Goal: Information Seeking & Learning: Compare options

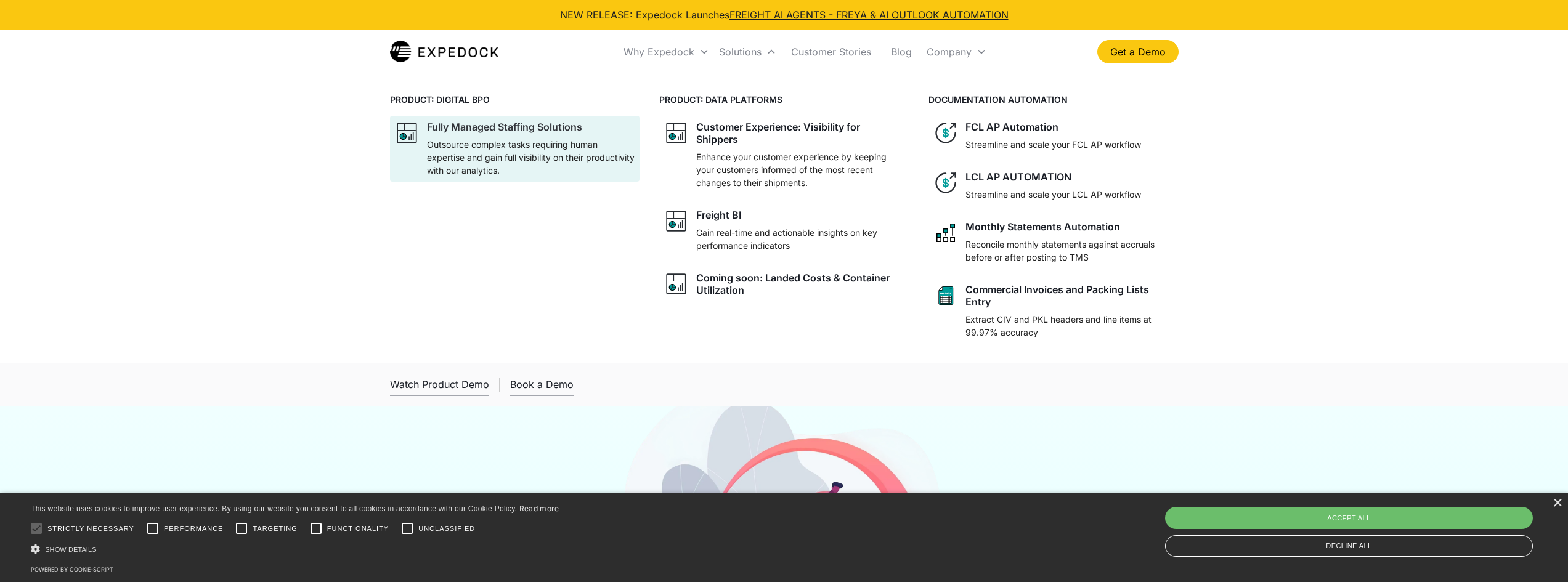
click at [493, 158] on p "Outsource complex tasks requiring human expertise and gain full visibility on t…" at bounding box center [530, 157] width 208 height 38
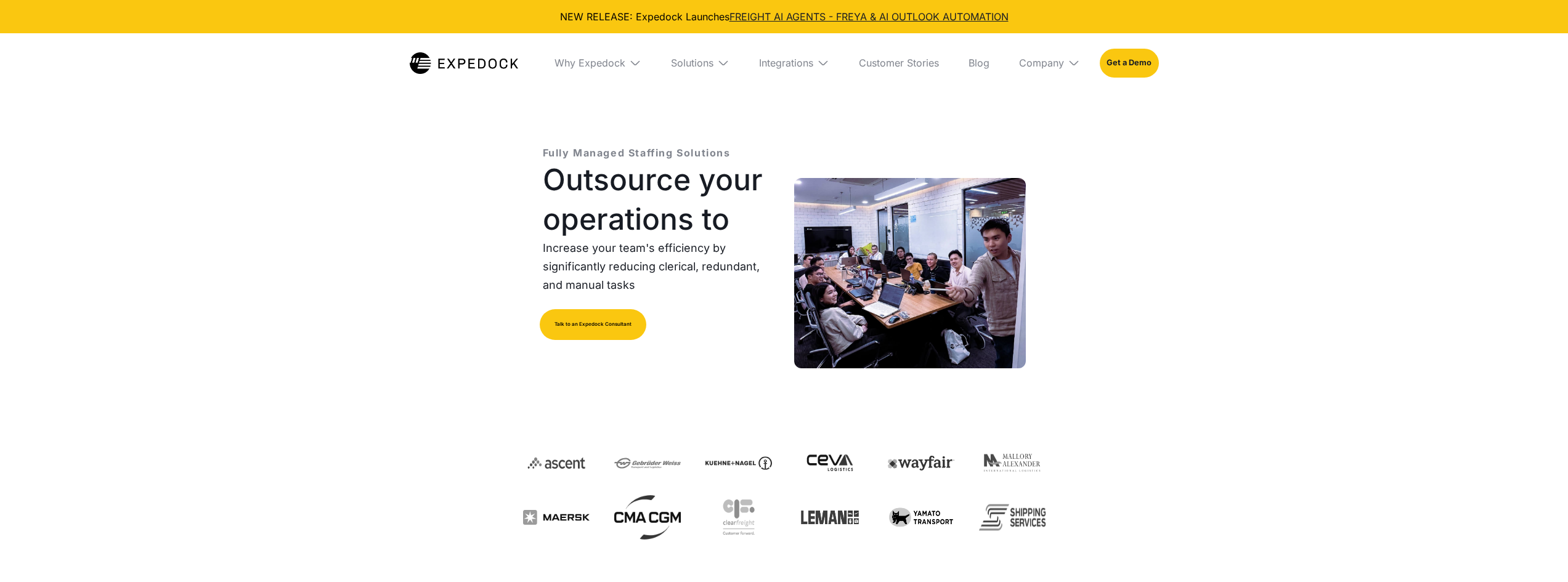
select select
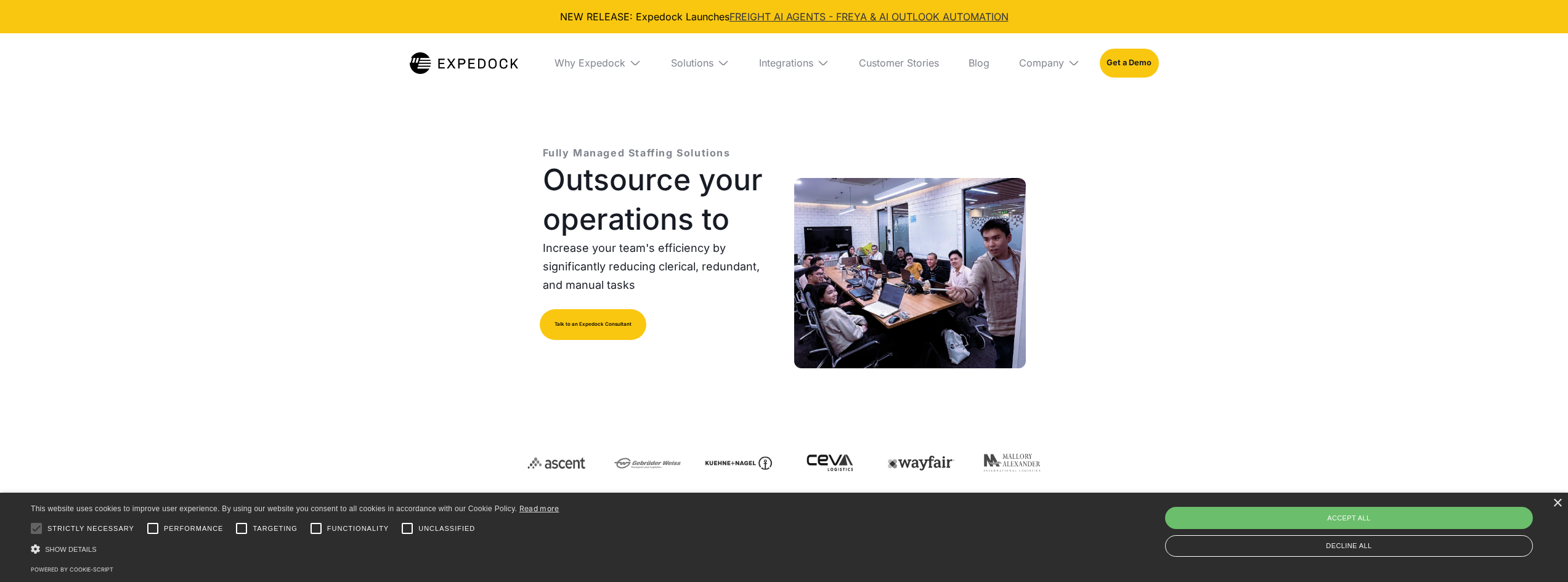
click at [766, 18] on link "FREIGHT AI AGENTS - FREYA & AI OUTLOOK AUTOMATION" at bounding box center [869, 16] width 279 height 12
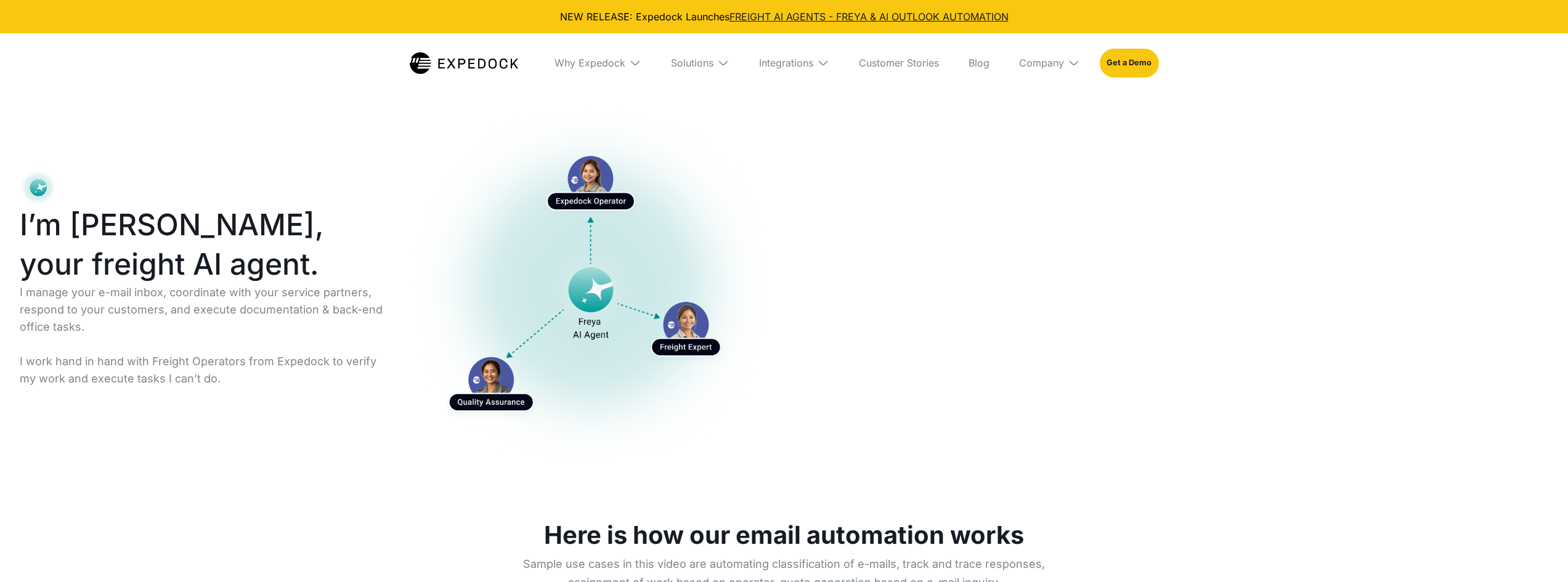
select select
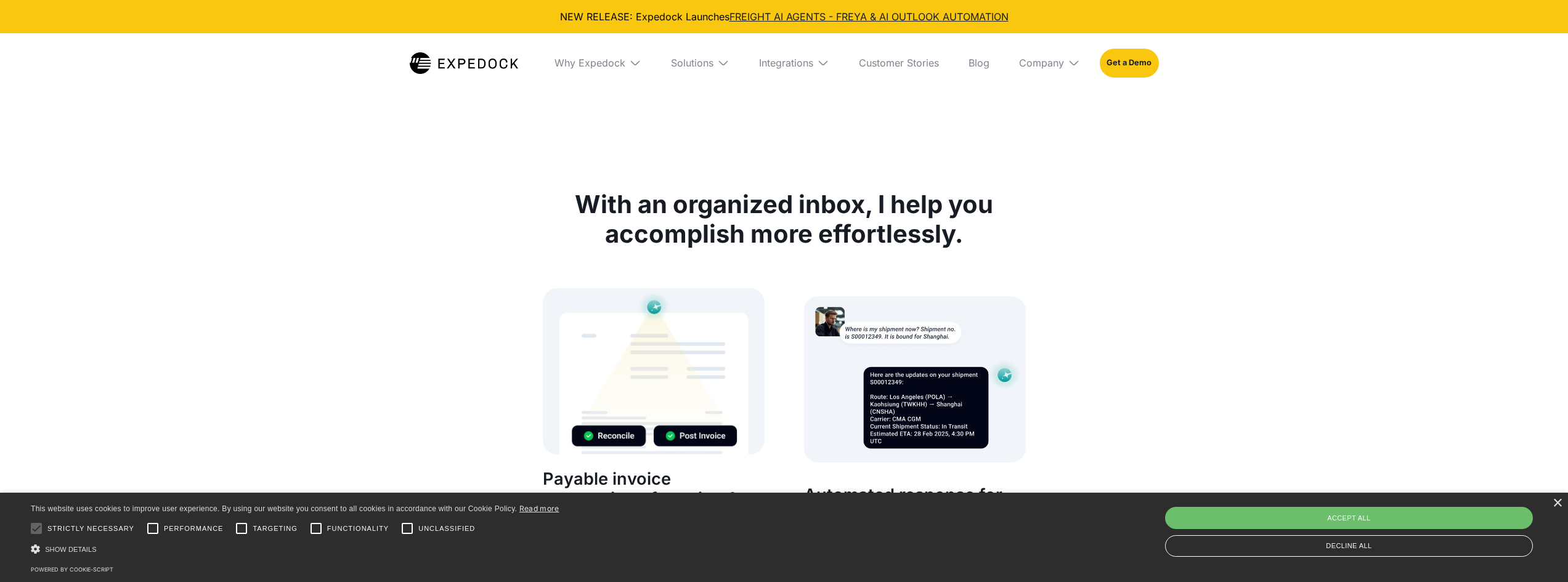
scroll to position [4372, 0]
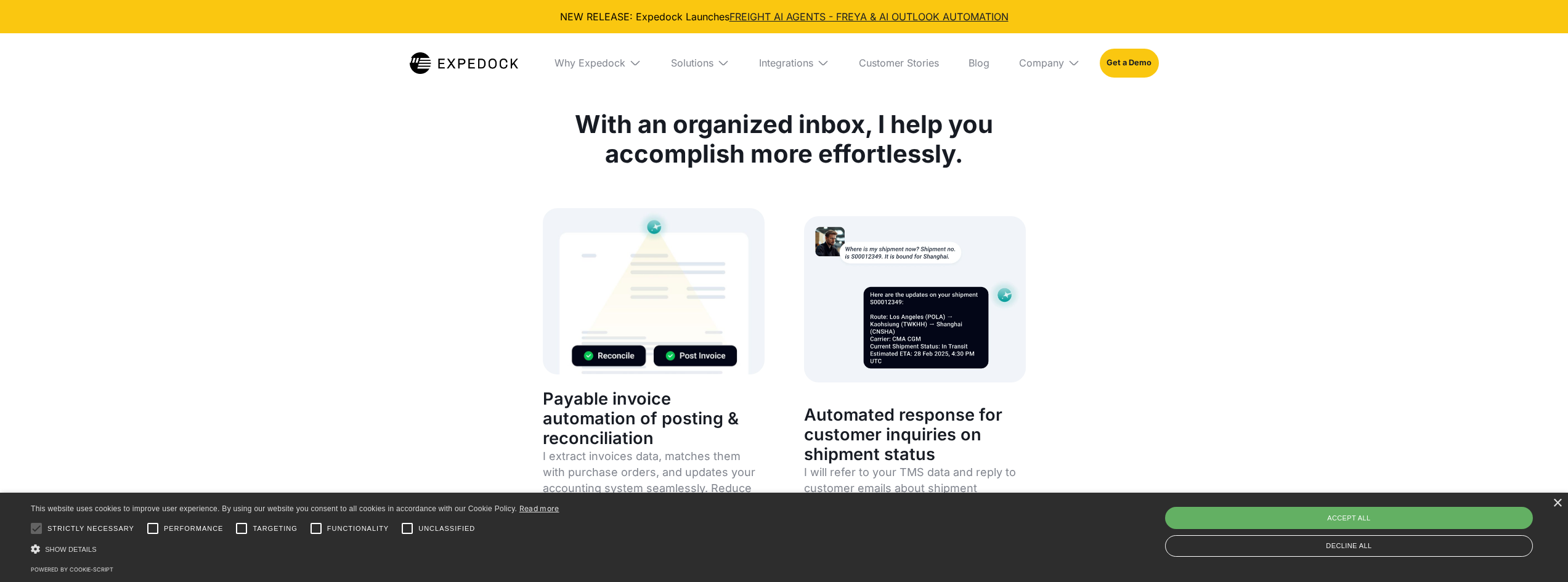
click at [1216, 511] on div "Accept all" at bounding box center [1349, 518] width 368 height 22
checkbox input "true"
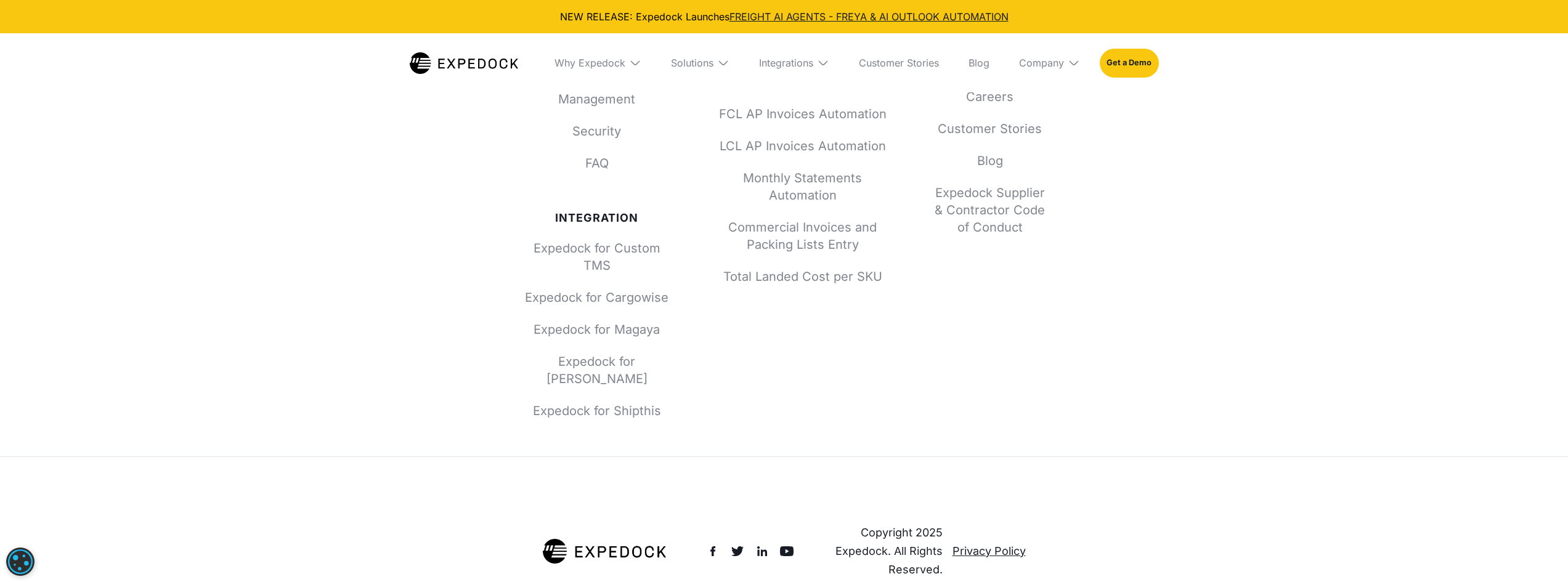
scroll to position [7664, 0]
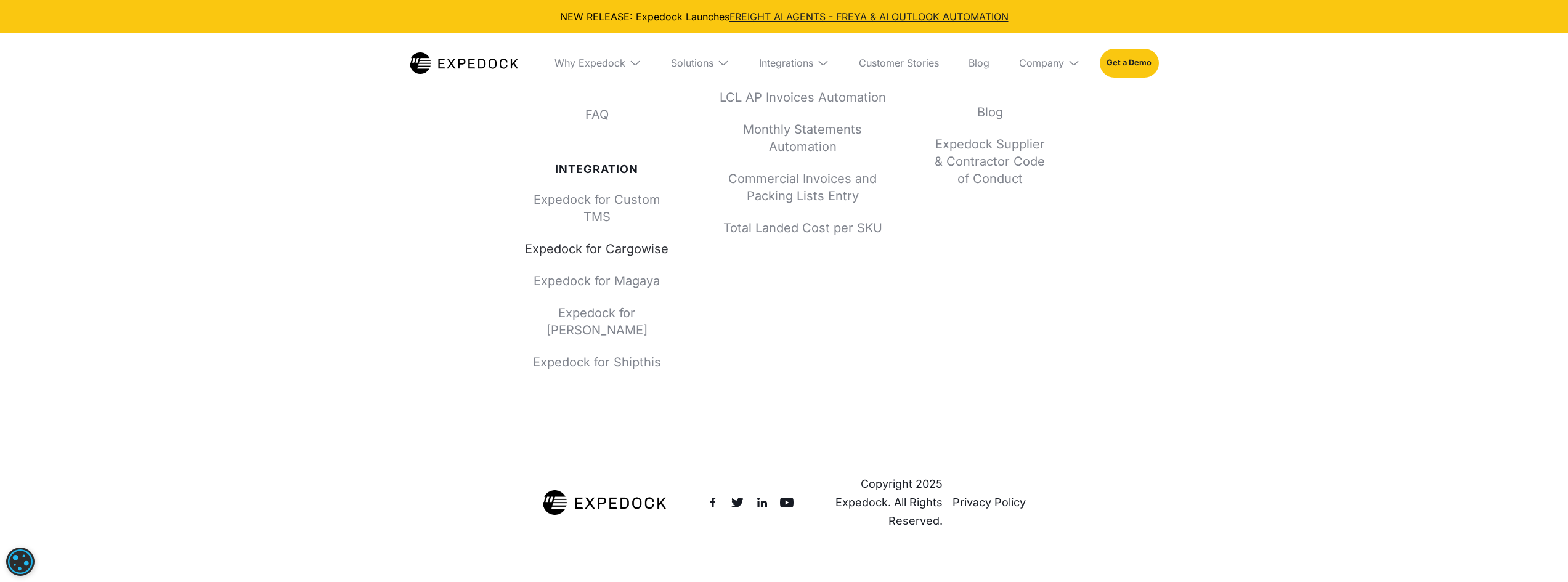
click at [621, 251] on link "Expedock for Cargowise" at bounding box center [597, 248] width 148 height 17
click at [629, 61] on img at bounding box center [635, 62] width 12 height 12
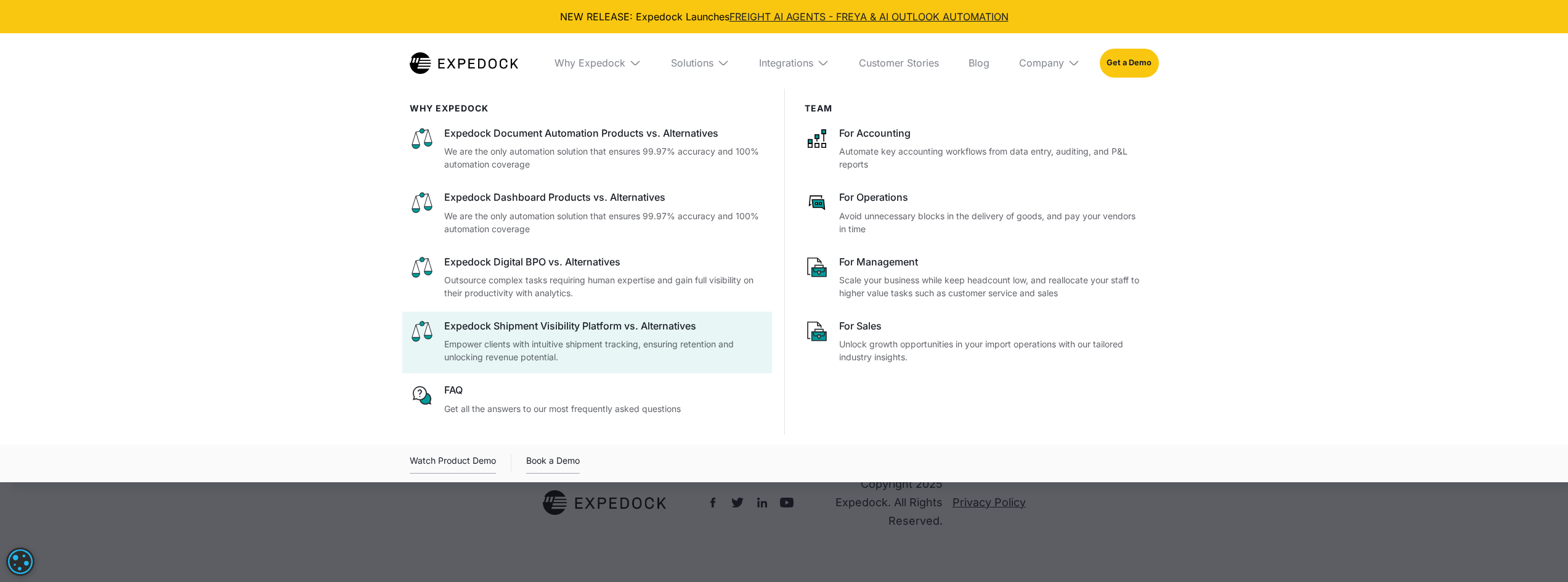
click at [588, 336] on div "Expedock Shipment Visibility Platform vs. Alternatives Empower clients with int…" at bounding box center [604, 341] width 320 height 44
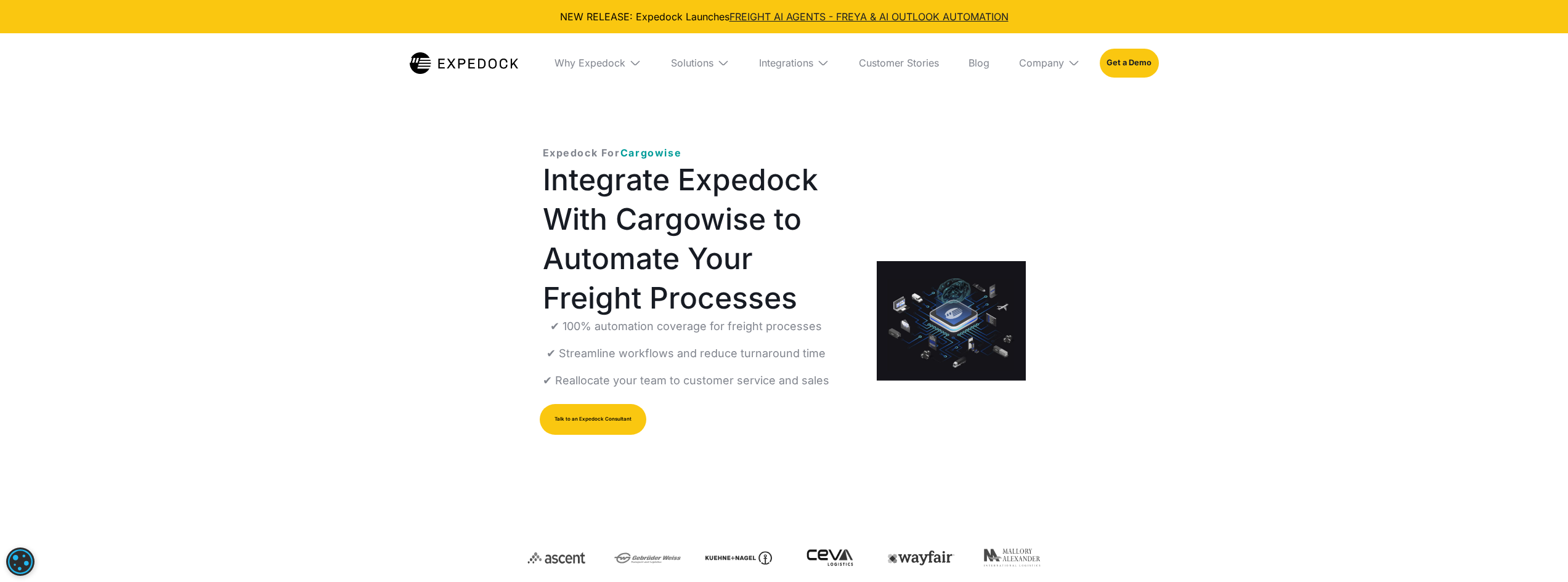
select select
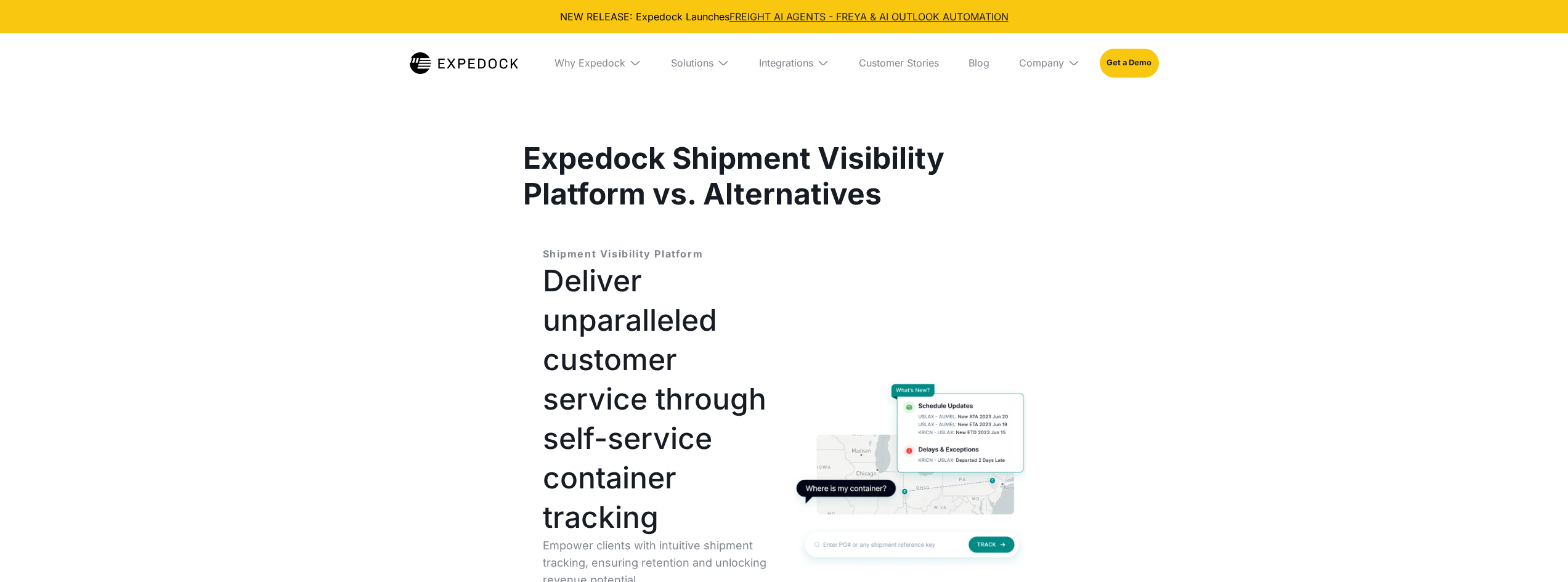
select select
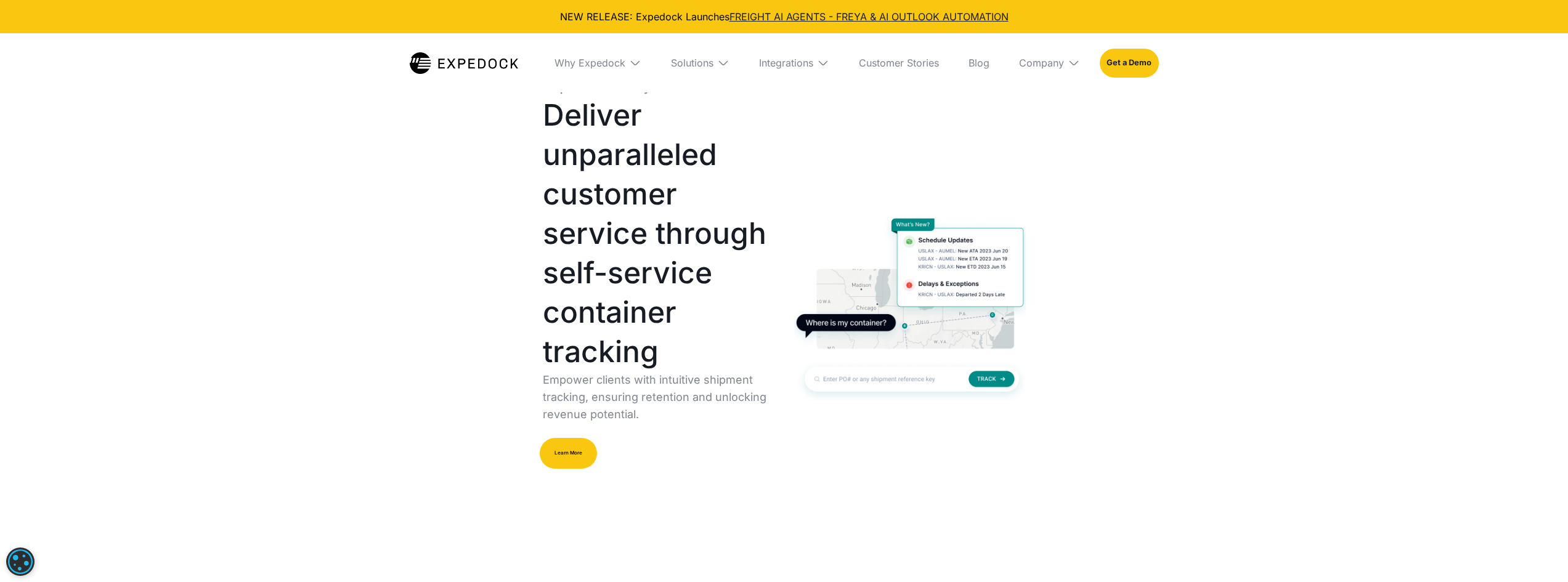
scroll to position [184, 0]
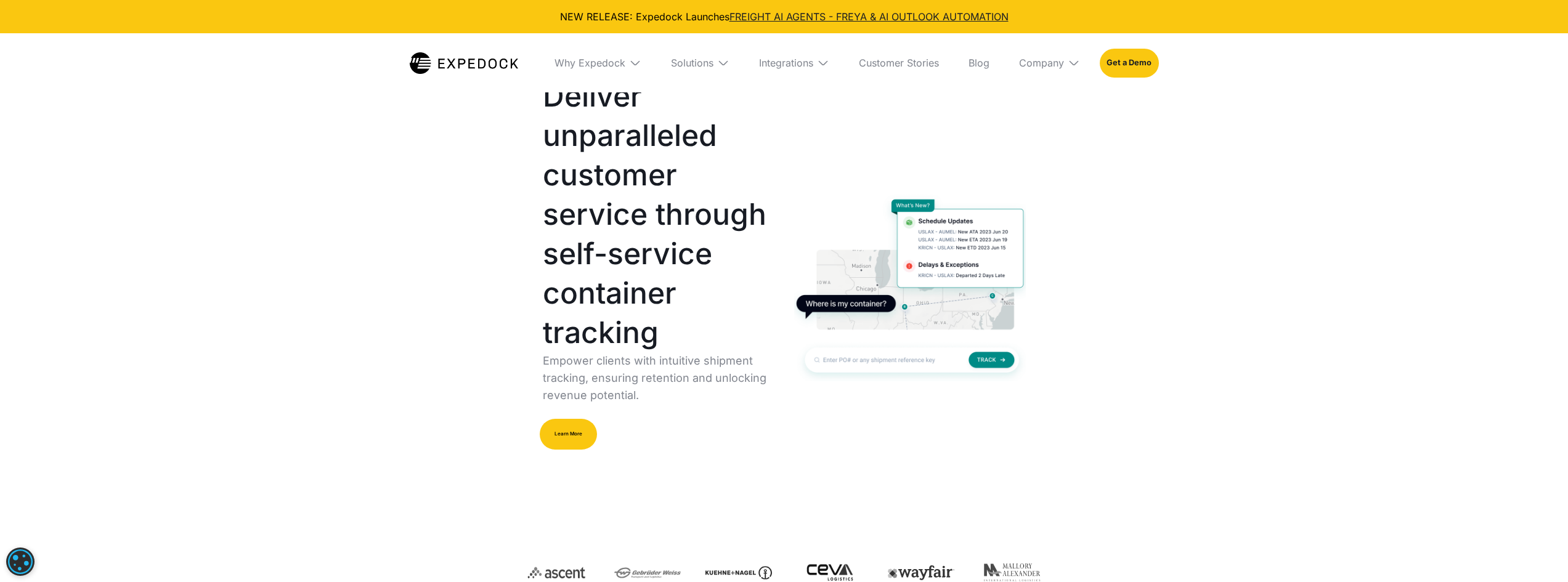
click at [1066, 66] on div "Company" at bounding box center [1050, 62] width 81 height 59
click at [882, 143] on div "Shipment Visibility Platform Deliver unparalleled customer service through self…" at bounding box center [785, 286] width 523 height 489
